Goal: Use online tool/utility: Use online tool/utility

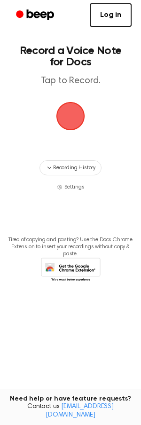
click at [73, 113] on span "button" at bounding box center [70, 116] width 26 height 26
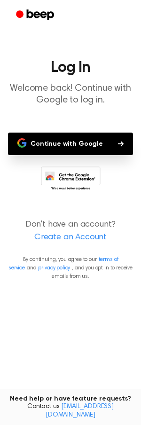
click at [80, 142] on button "Continue with Google" at bounding box center [70, 144] width 125 height 23
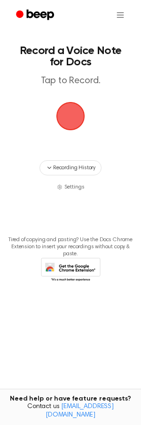
click at [69, 121] on span "button" at bounding box center [70, 116] width 26 height 26
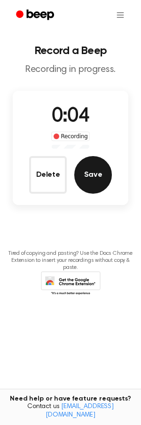
click at [103, 172] on button "Save" at bounding box center [93, 175] width 38 height 38
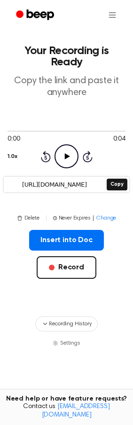
click at [60, 145] on icon "Play Audio" at bounding box center [67, 156] width 24 height 24
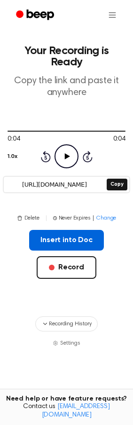
click at [67, 230] on button "Insert into Doc" at bounding box center [66, 240] width 75 height 21
